Goal: Transaction & Acquisition: Purchase product/service

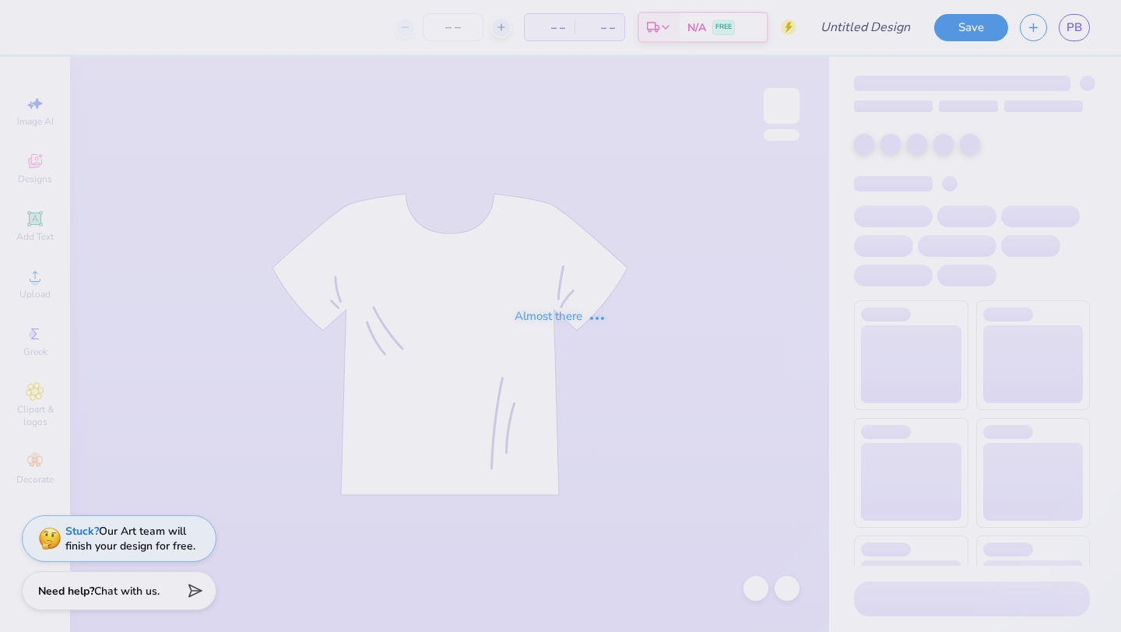
click at [1075, 27] on div "Almost there" at bounding box center [560, 316] width 1121 height 632
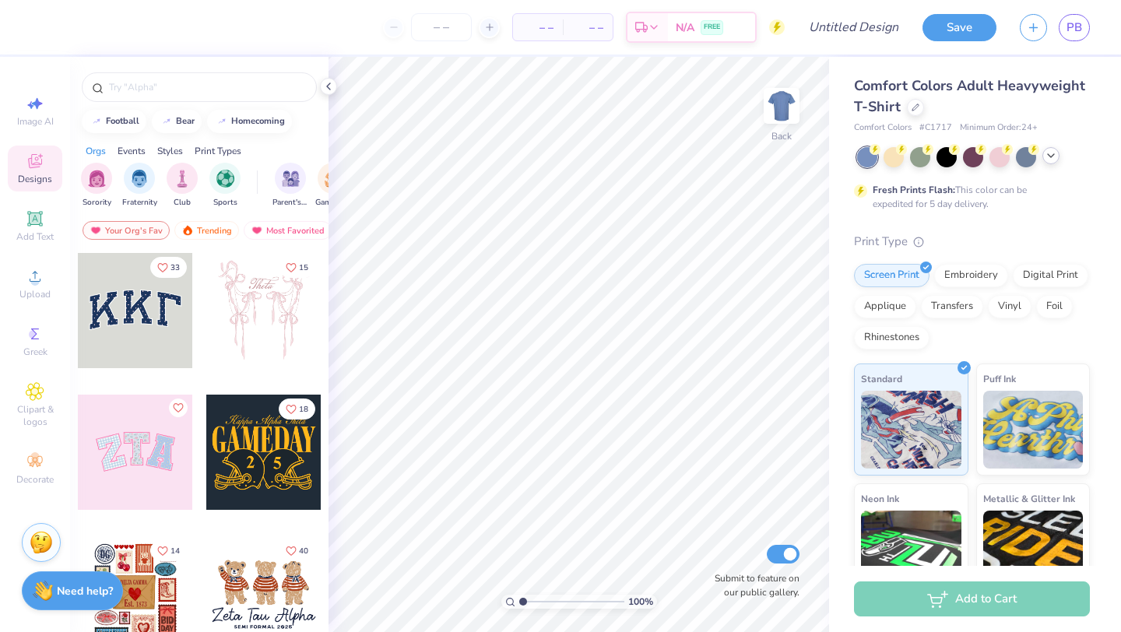
click at [1051, 157] on polyline at bounding box center [1051, 155] width 6 height 3
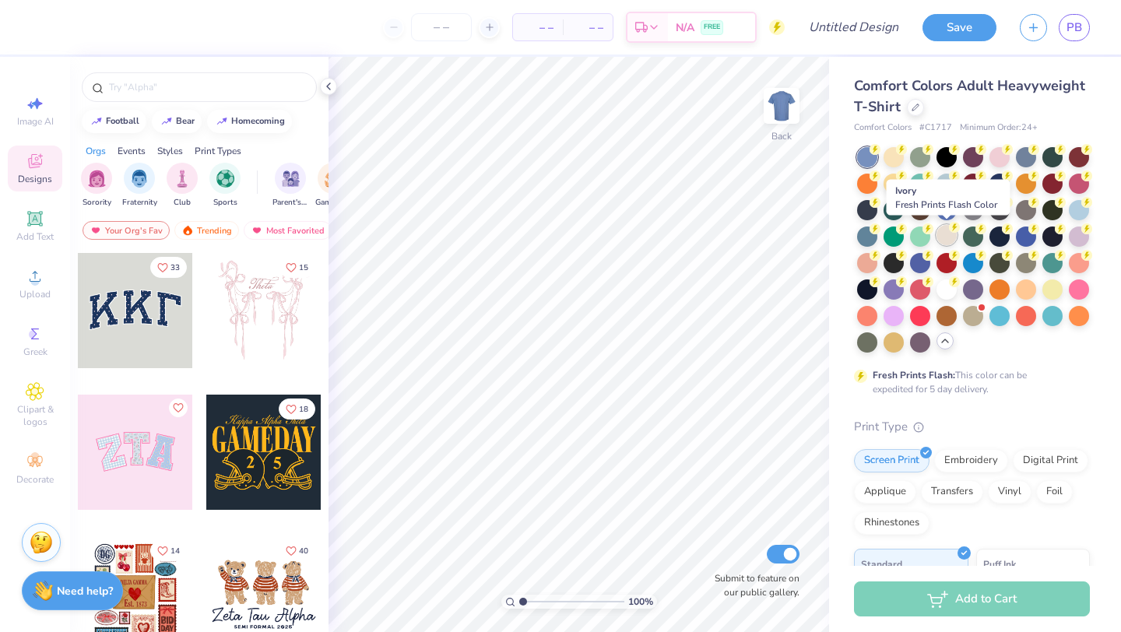
click at [952, 231] on icon at bounding box center [954, 227] width 11 height 11
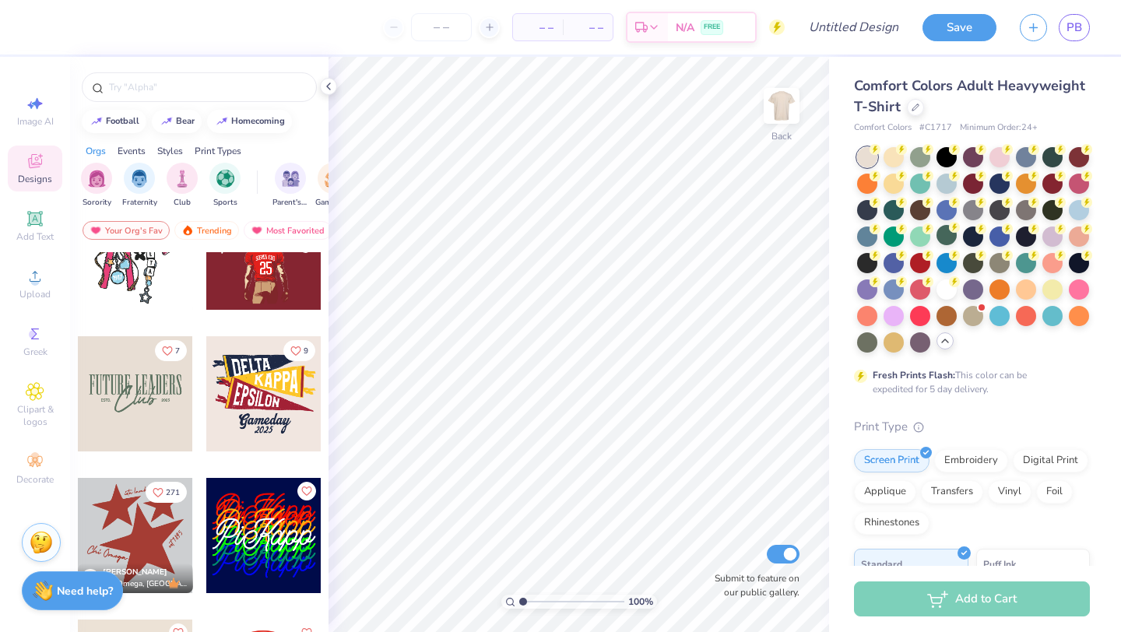
scroll to position [3036, 0]
click at [166, 400] on div at bounding box center [135, 393] width 115 height 115
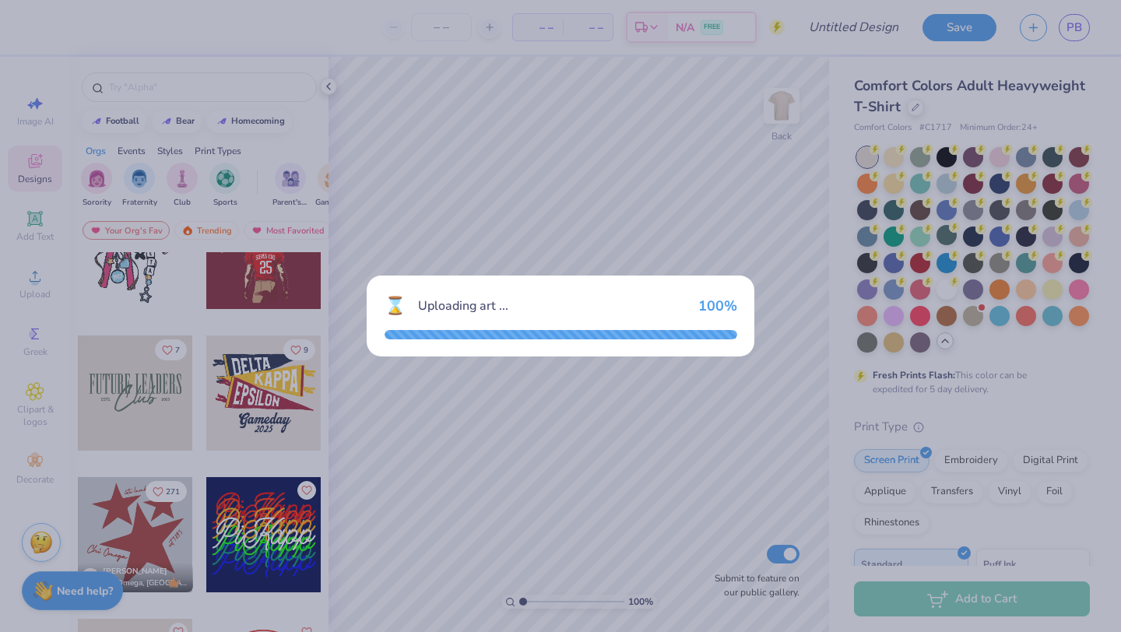
click at [598, 319] on div "⌛ Uploading art ... 100 %" at bounding box center [561, 307] width 353 height 26
click at [731, 407] on div "⌛ Uploading art ... 100 %" at bounding box center [560, 316] width 1121 height 632
click at [727, 320] on div "⌛ Uploading art ... 100 %" at bounding box center [561, 316] width 388 height 81
click at [772, 385] on div "⌛ Uploading art ... 100 %" at bounding box center [560, 316] width 1121 height 632
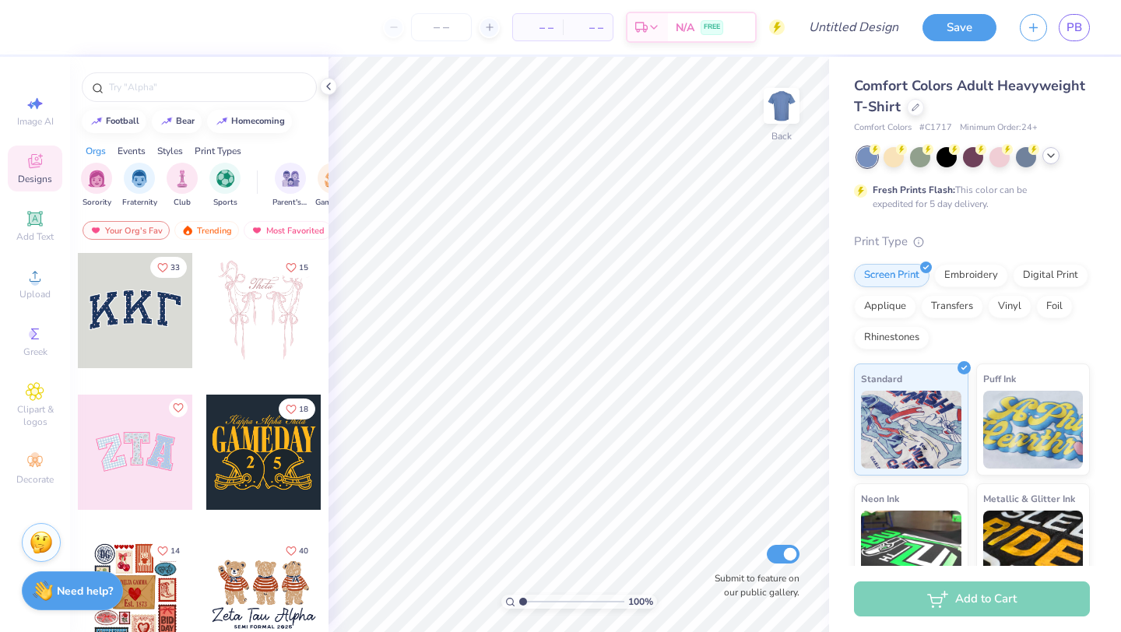
click at [1051, 152] on icon at bounding box center [1051, 156] width 12 height 12
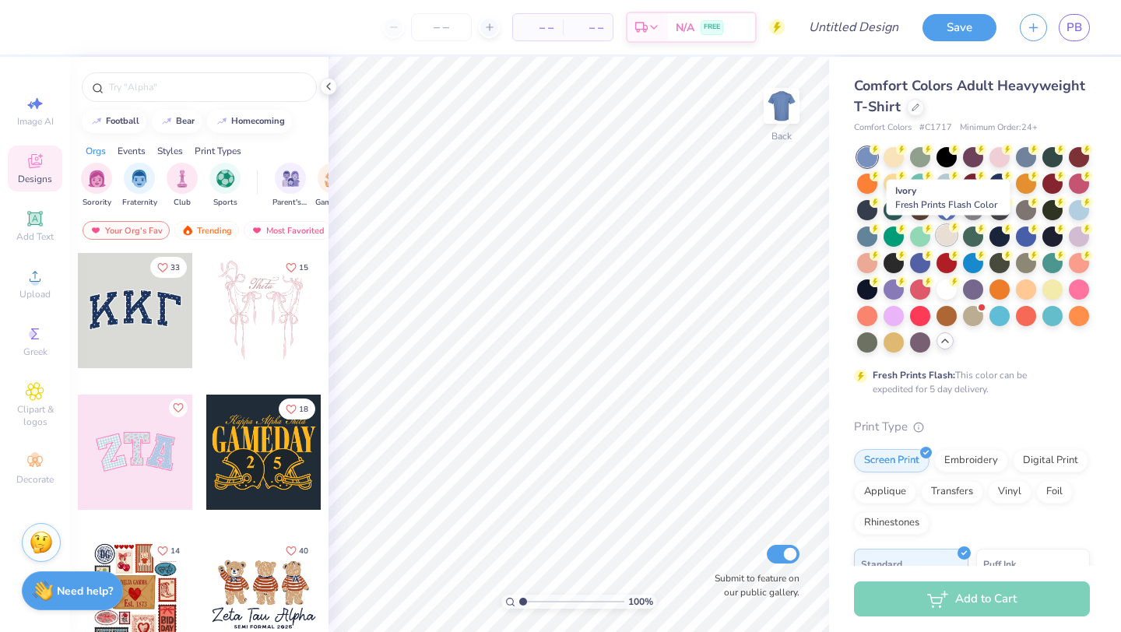
click at [949, 238] on div at bounding box center [947, 235] width 20 height 20
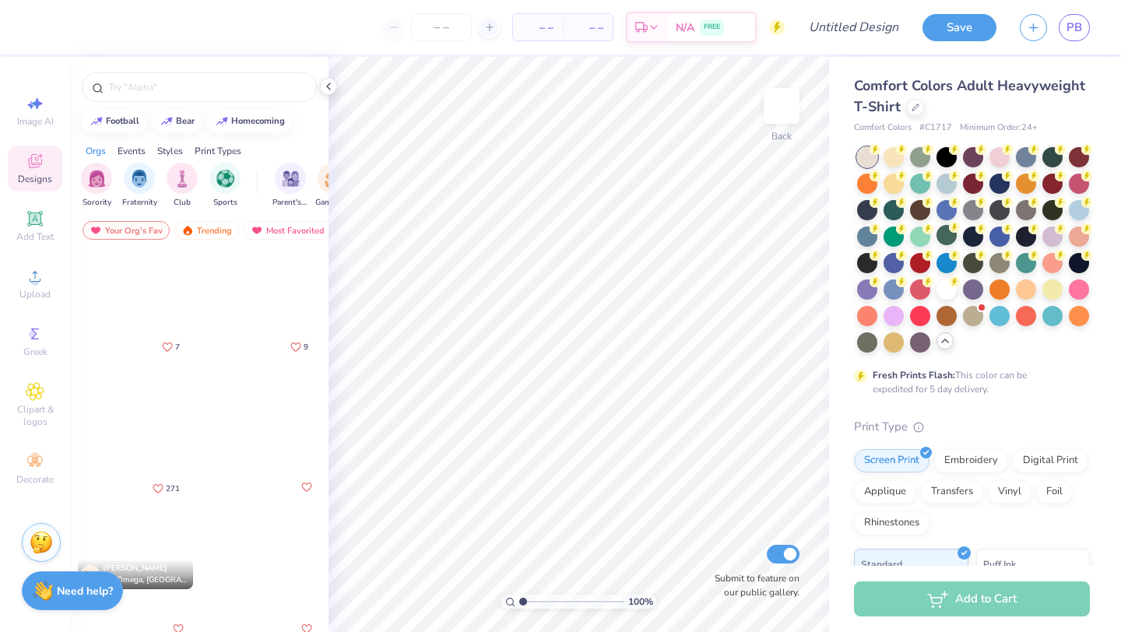
scroll to position [3022, 0]
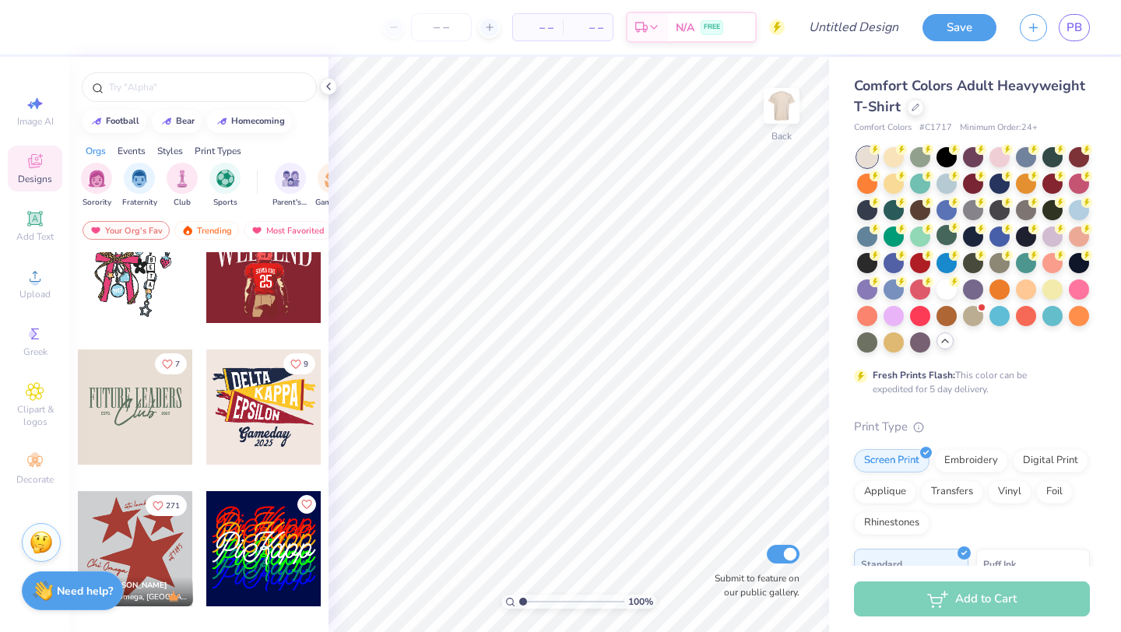
click at [160, 407] on div at bounding box center [135, 407] width 115 height 115
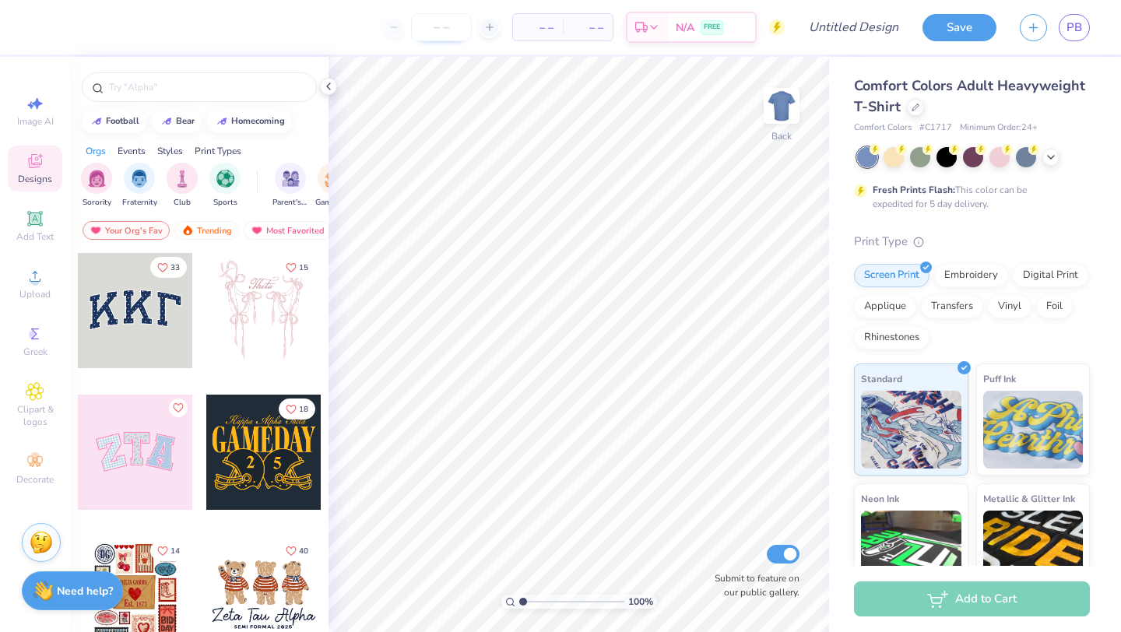
click at [453, 27] on input "number" at bounding box center [441, 27] width 61 height 28
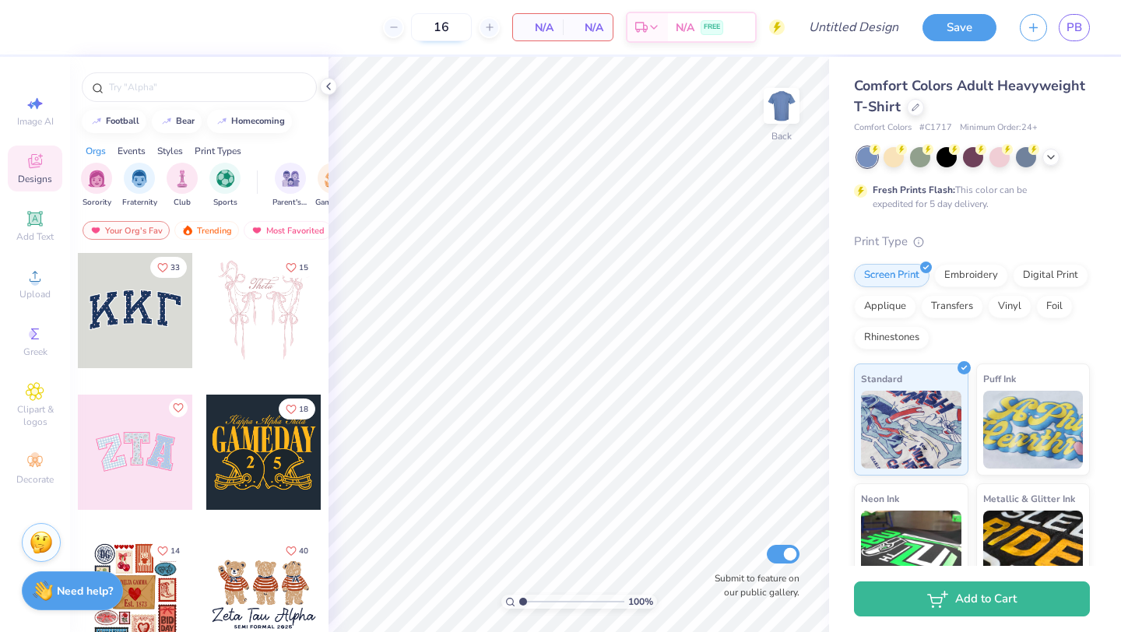
type input "1"
type input "20"
click at [525, 26] on span "N/A" at bounding box center [538, 27] width 31 height 16
